Goal: Find specific page/section: Find specific page/section

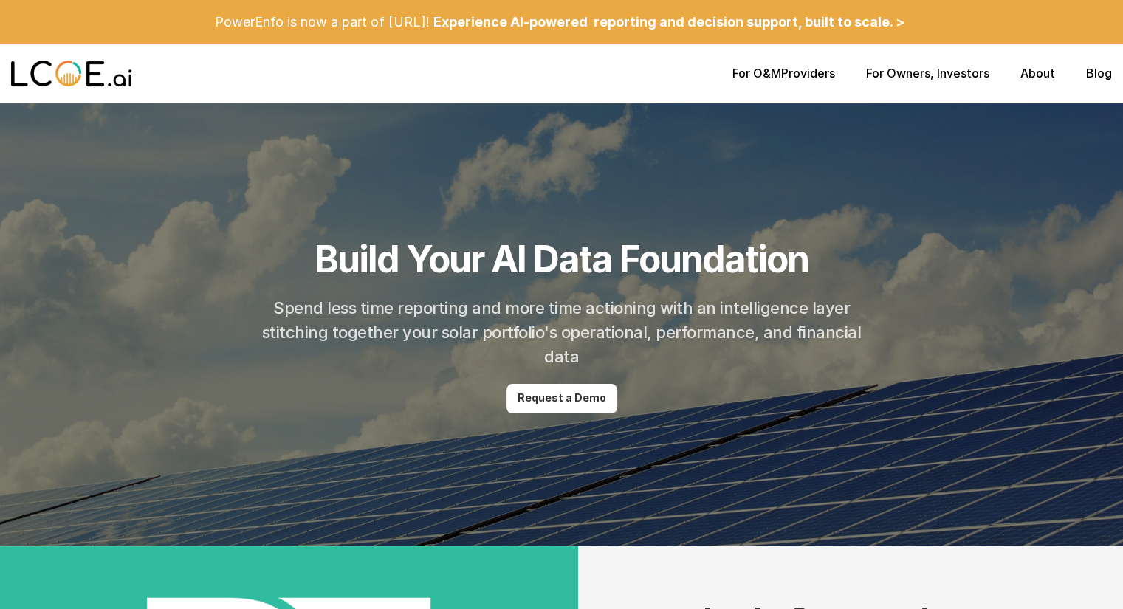
click at [808, 72] on p "For O&M Providers" at bounding box center [783, 73] width 103 height 14
click at [754, 66] on div "For O&M Providers For Owners , Investors About Blog" at bounding box center [561, 73] width 1123 height 59
click at [754, 73] on link "For O&M" at bounding box center [756, 73] width 49 height 15
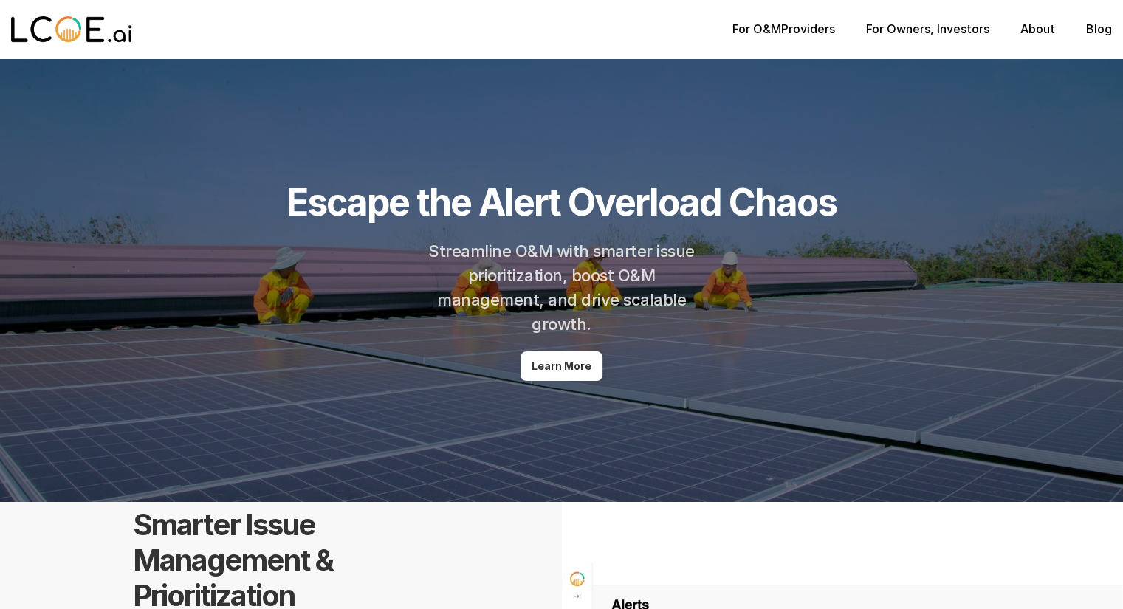
click at [922, 35] on link "For Owners" at bounding box center [898, 28] width 64 height 15
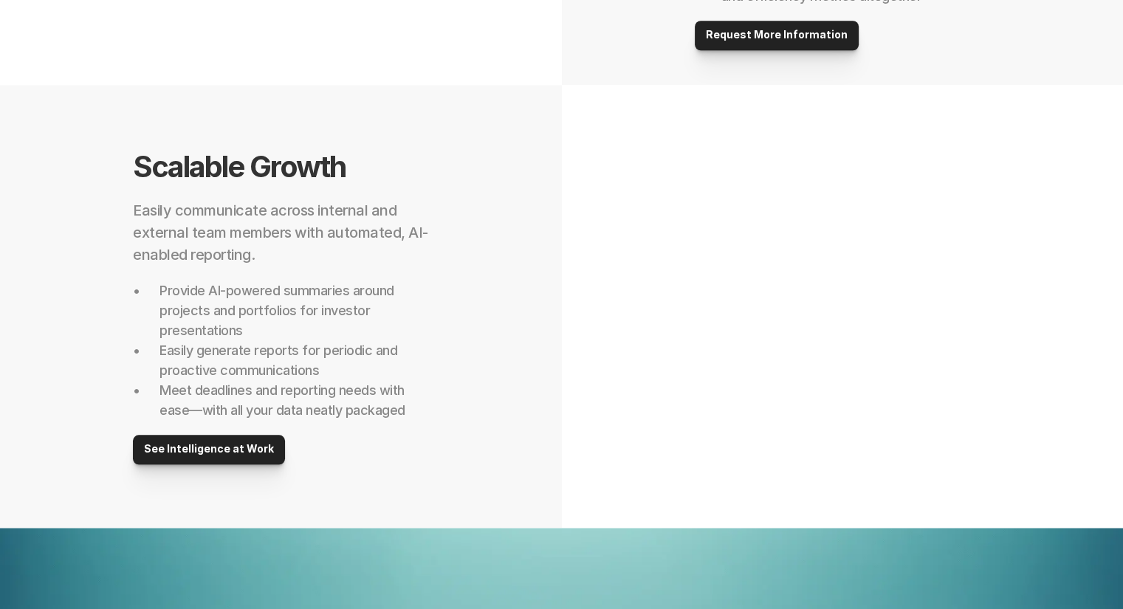
scroll to position [1304, 0]
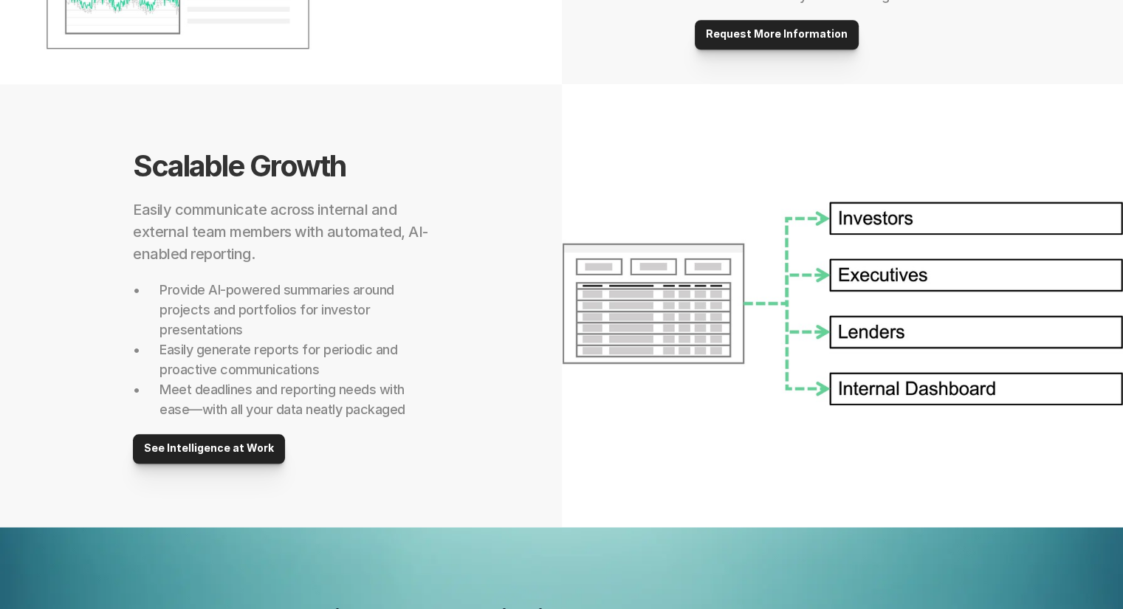
click at [530, 410] on div "Scalable Growth Easily communicate across internal and external team members wi…" at bounding box center [281, 305] width 562 height 443
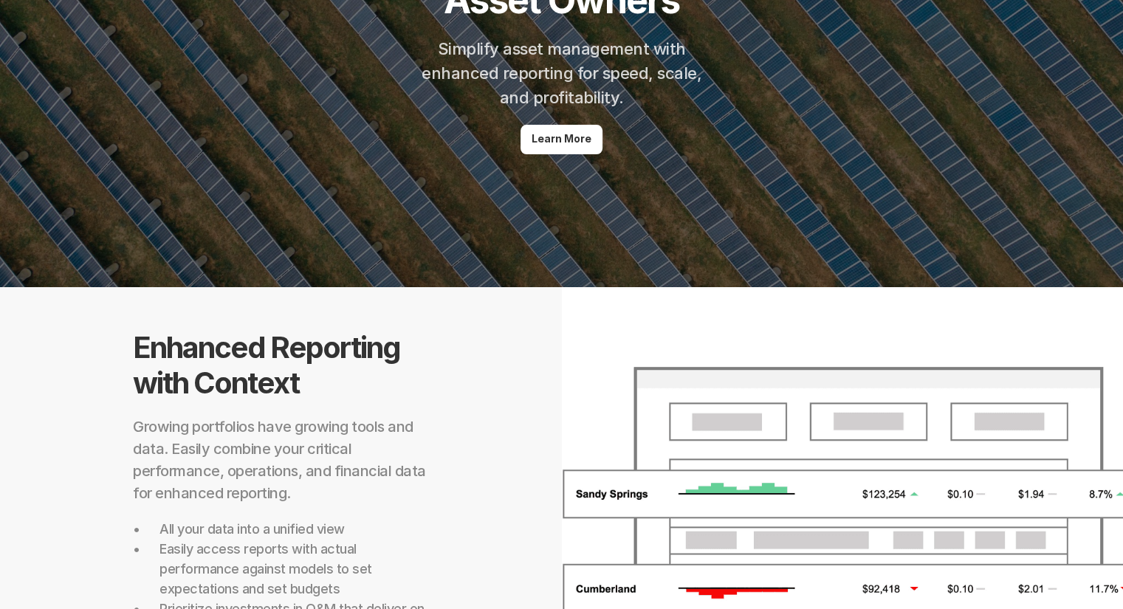
scroll to position [0, 0]
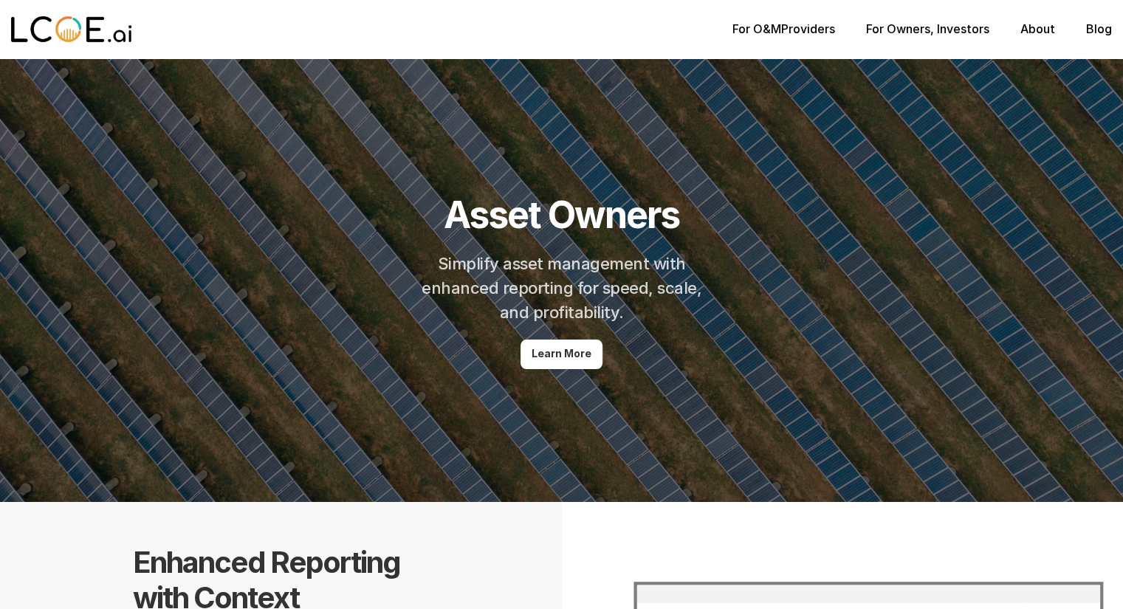
click at [72, 33] on img at bounding box center [71, 30] width 121 height 30
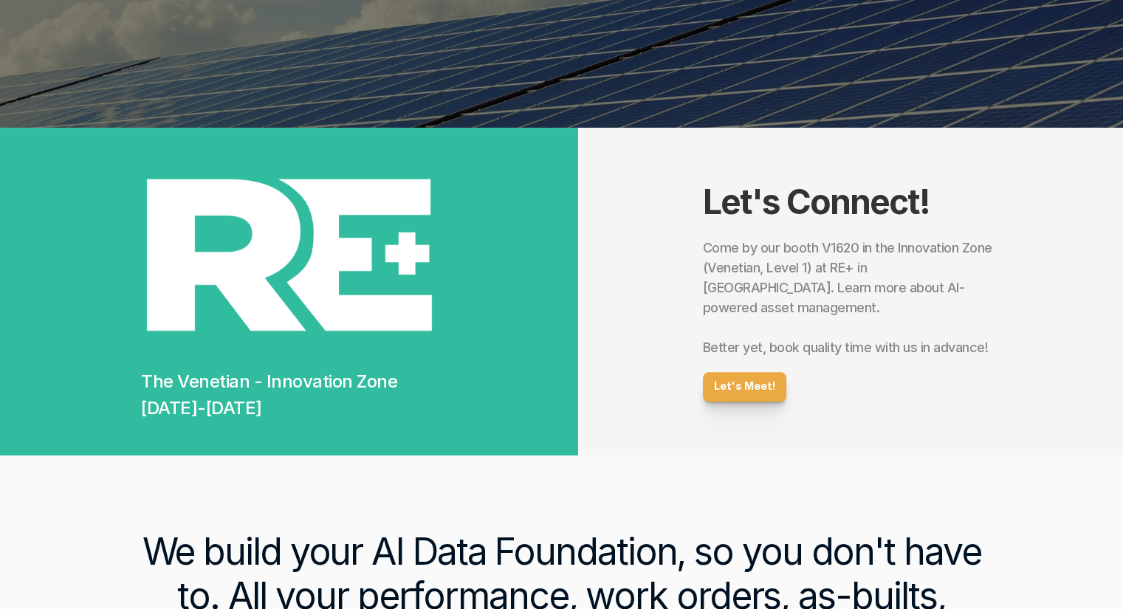
scroll to position [426, 0]
